Goal: Task Accomplishment & Management: Use online tool/utility

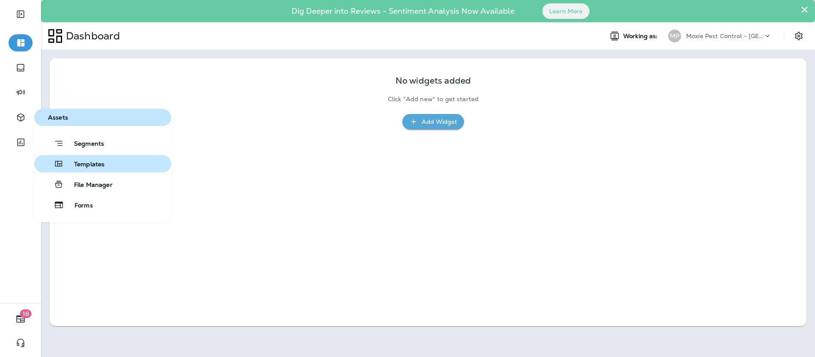
click at [89, 164] on span "Templates" at bounding box center [84, 165] width 41 height 8
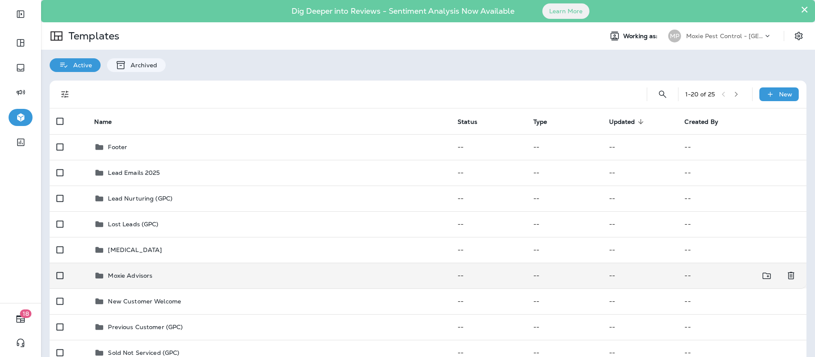
click at [146, 275] on p "Moxie Advisors" at bounding box center [130, 275] width 45 height 7
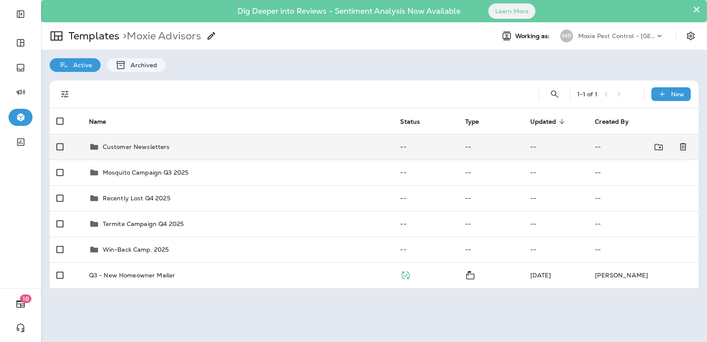
click at [133, 146] on p "Customer Newsletters" at bounding box center [136, 146] width 67 height 7
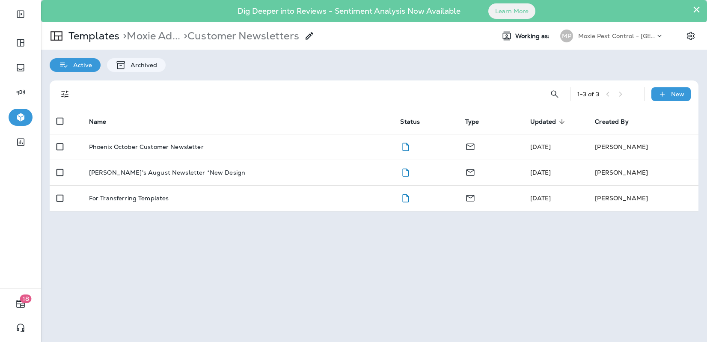
click at [133, 146] on p "Phoenix October Customer Newsletter" at bounding box center [146, 146] width 115 height 7
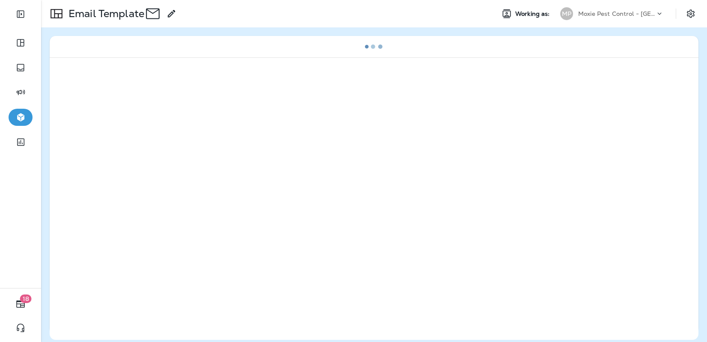
click at [133, 146] on div at bounding box center [374, 198] width 649 height 283
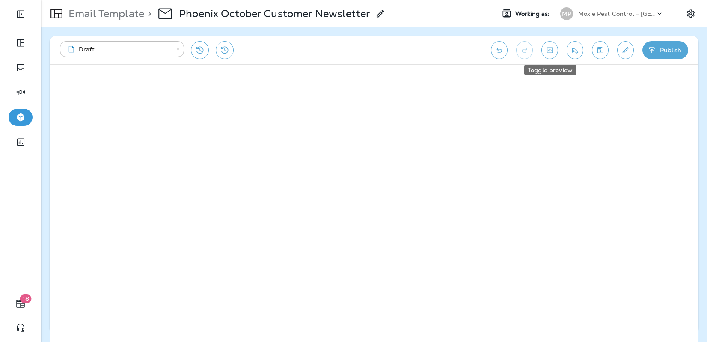
click at [550, 54] on icon "Toggle preview" at bounding box center [549, 50] width 9 height 9
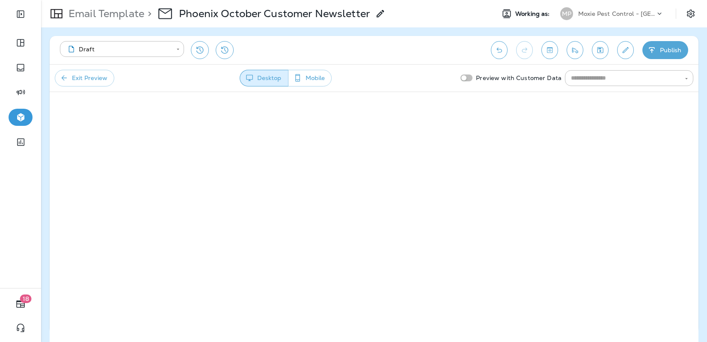
click at [101, 80] on button "Exit Preview" at bounding box center [85, 78] width 60 height 17
click at [550, 49] on icon "Toggle preview" at bounding box center [550, 50] width 6 height 6
